Goal: Contribute content

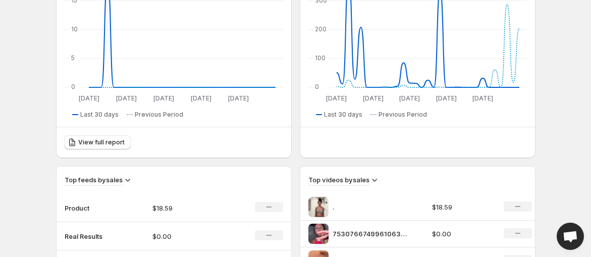
scroll to position [244, 0]
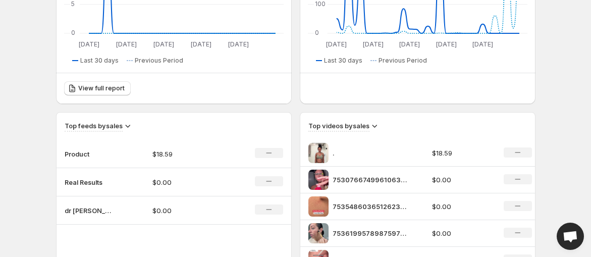
click at [115, 148] on td "Product" at bounding box center [101, 154] width 88 height 28
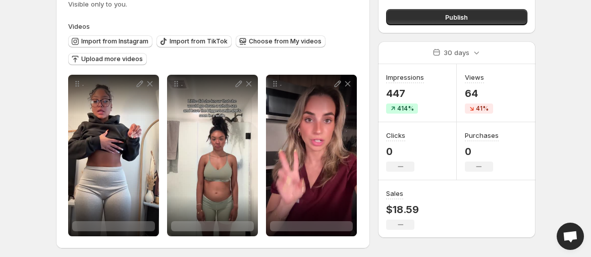
scroll to position [85, 0]
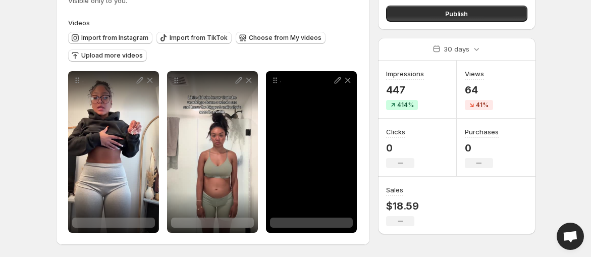
click at [347, 78] on icon at bounding box center [348, 80] width 10 height 10
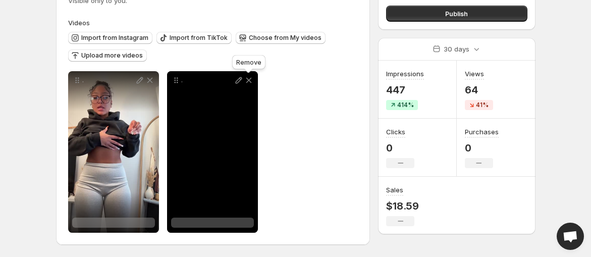
click at [247, 78] on icon at bounding box center [249, 80] width 10 height 10
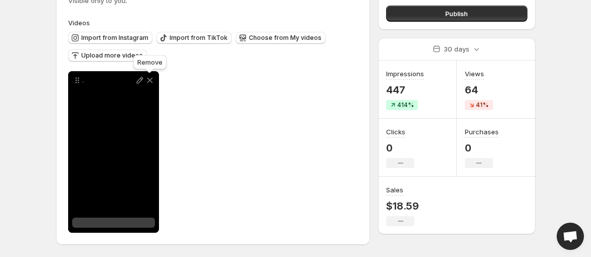
click at [148, 80] on icon at bounding box center [150, 80] width 10 height 10
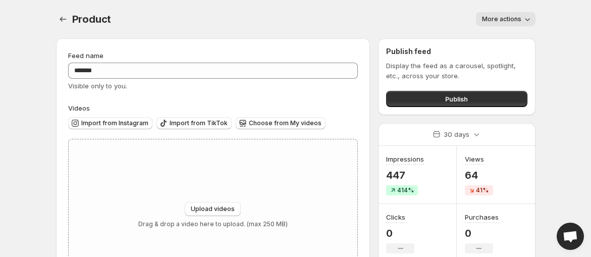
scroll to position [3, 0]
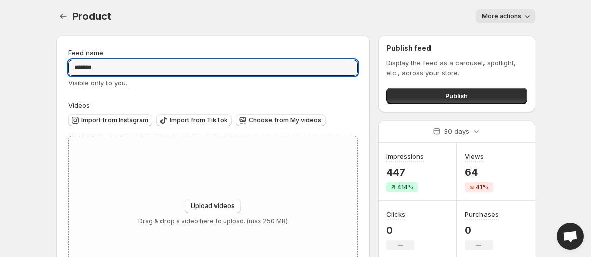
click at [317, 65] on input "*******" at bounding box center [213, 68] width 290 height 16
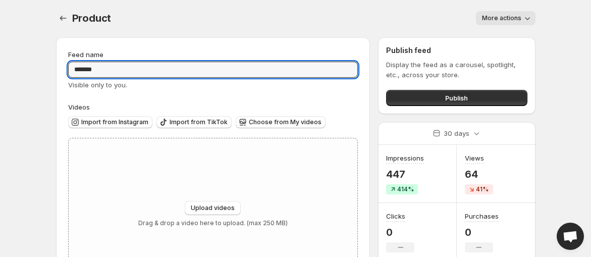
scroll to position [0, 0]
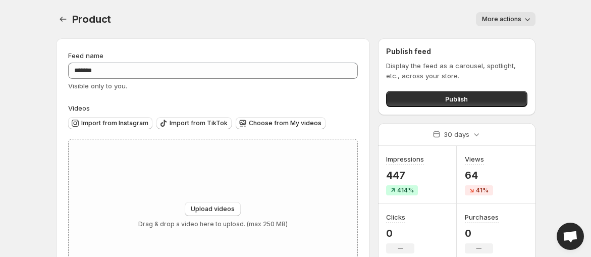
click at [225, 206] on span "Upload videos" at bounding box center [213, 209] width 44 height 8
type input "**********"
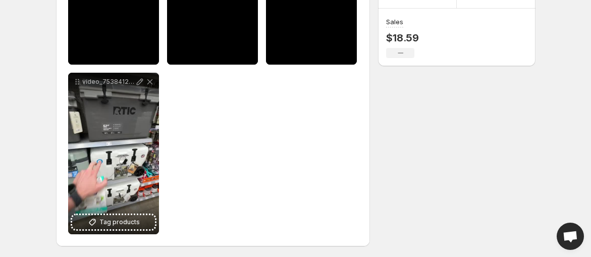
scroll to position [254, 0]
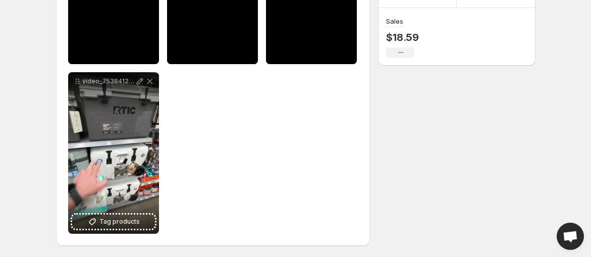
click at [102, 225] on span "Tag products" at bounding box center [119, 222] width 40 height 10
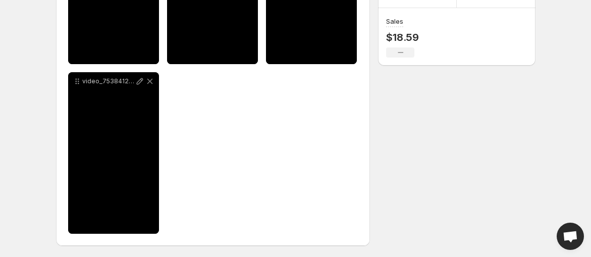
click at [123, 217] on div "video_7538412269898714381" at bounding box center [113, 153] width 91 height 162
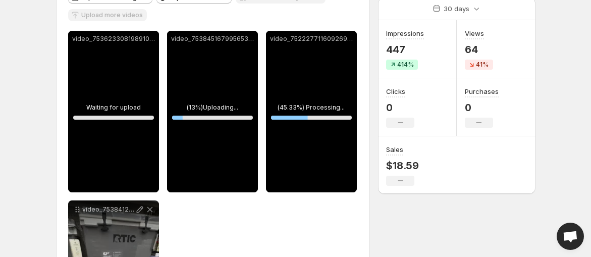
scroll to position [124, 0]
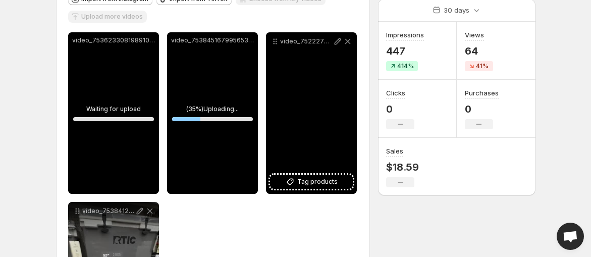
click at [300, 178] on span "Tag products" at bounding box center [317, 182] width 40 height 10
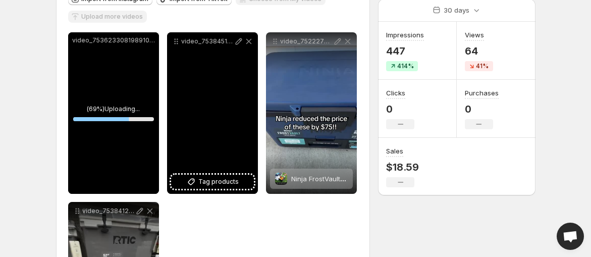
click at [210, 183] on span "Tag products" at bounding box center [218, 182] width 40 height 10
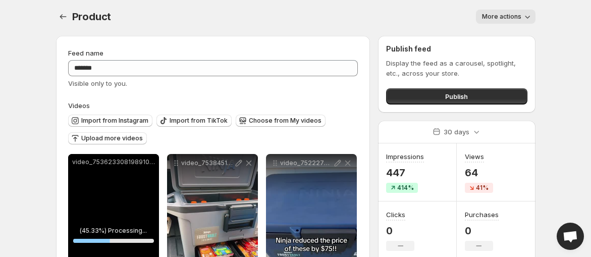
scroll to position [2, 0]
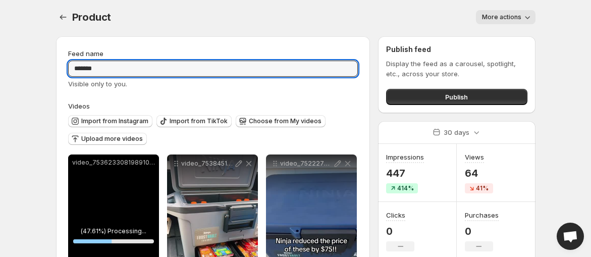
drag, startPoint x: 299, startPoint y: 65, endPoint x: -9, endPoint y: 64, distance: 308.4
click at [0, 64] on html "**********" at bounding box center [295, 126] width 591 height 257
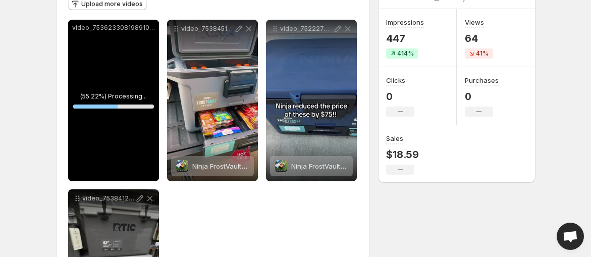
scroll to position [128, 0]
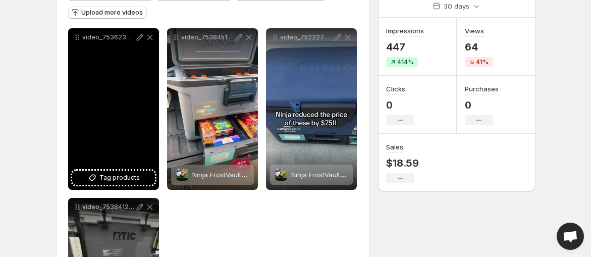
type input "*****"
click at [120, 173] on span "Tag products" at bounding box center [119, 178] width 40 height 10
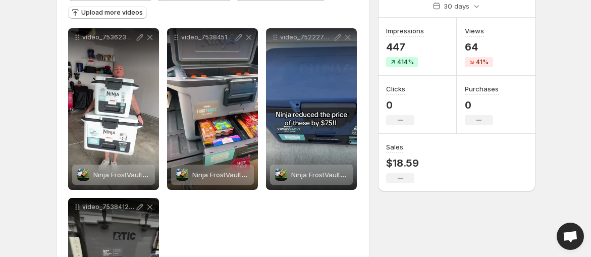
scroll to position [0, 0]
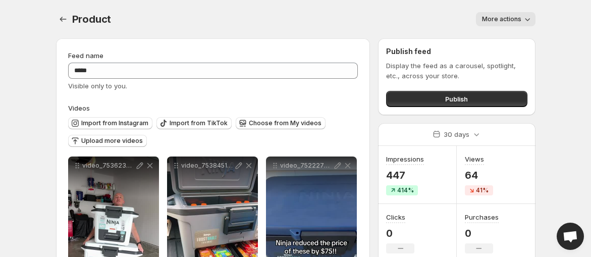
click at [458, 96] on span "Publish" at bounding box center [456, 99] width 23 height 10
click at [449, 96] on span "Publish" at bounding box center [456, 99] width 23 height 10
